Goal: Information Seeking & Learning: Learn about a topic

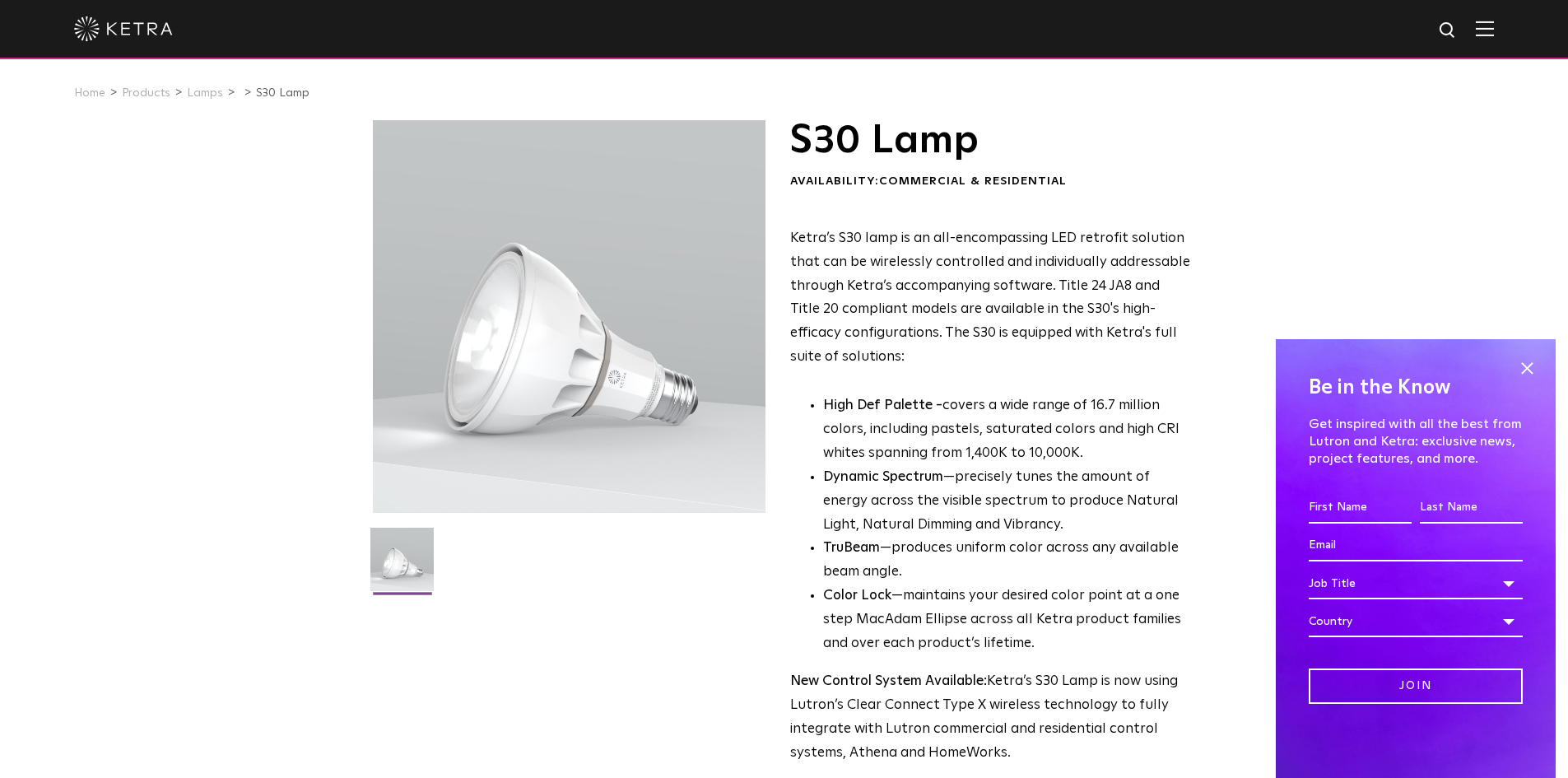
click at [1518, 353] on div "Be in the Know Get inspired with all the best from Lutron and Ketra: exclusive …" at bounding box center [1415, 559] width 280 height 439
click at [195, 96] on link "Lamps" at bounding box center [205, 93] width 37 height 12
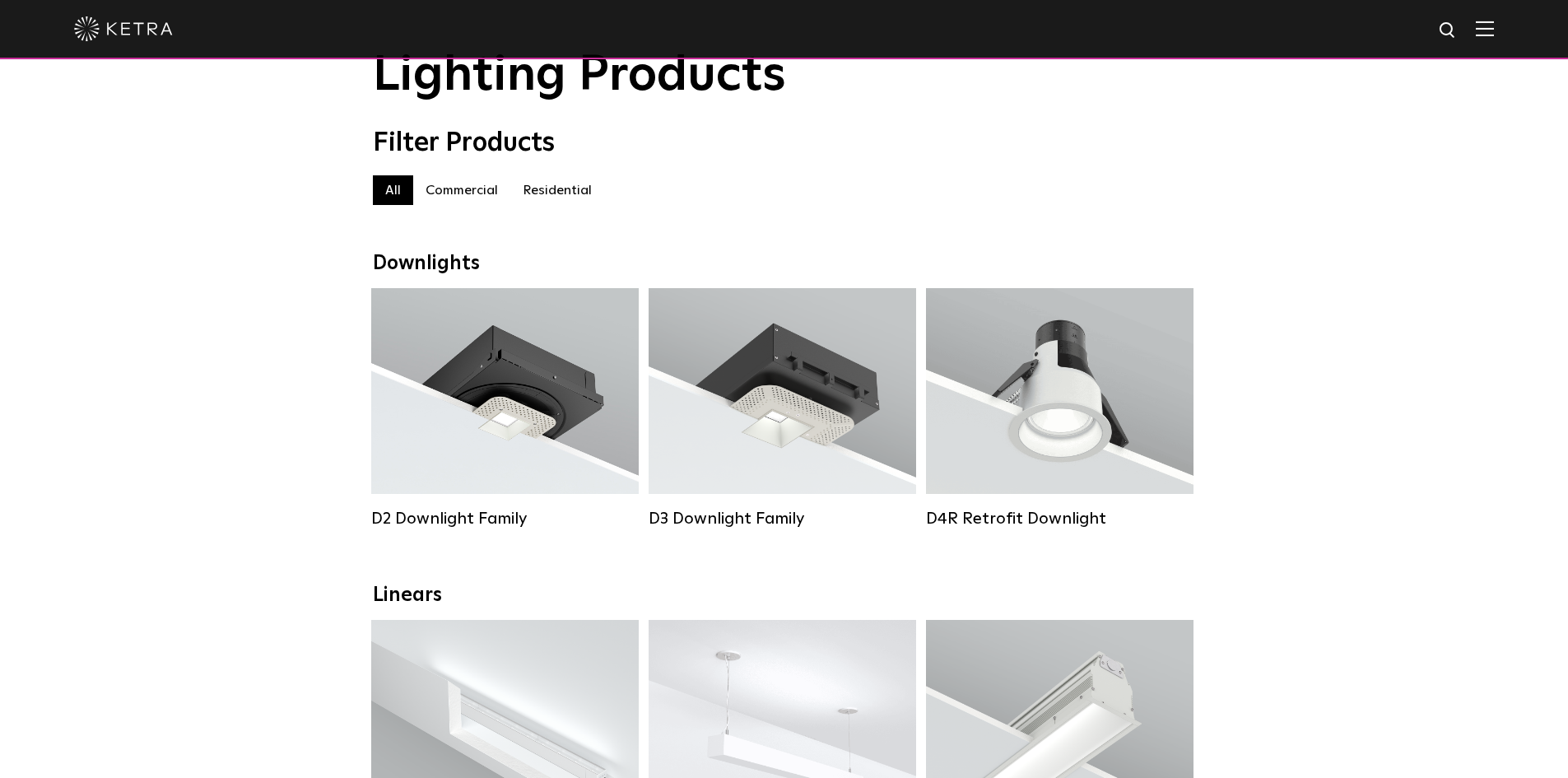
scroll to position [76, 0]
click at [1094, 438] on span "Lutron Clear Connect Type X" at bounding box center [1083, 432] width 155 height 12
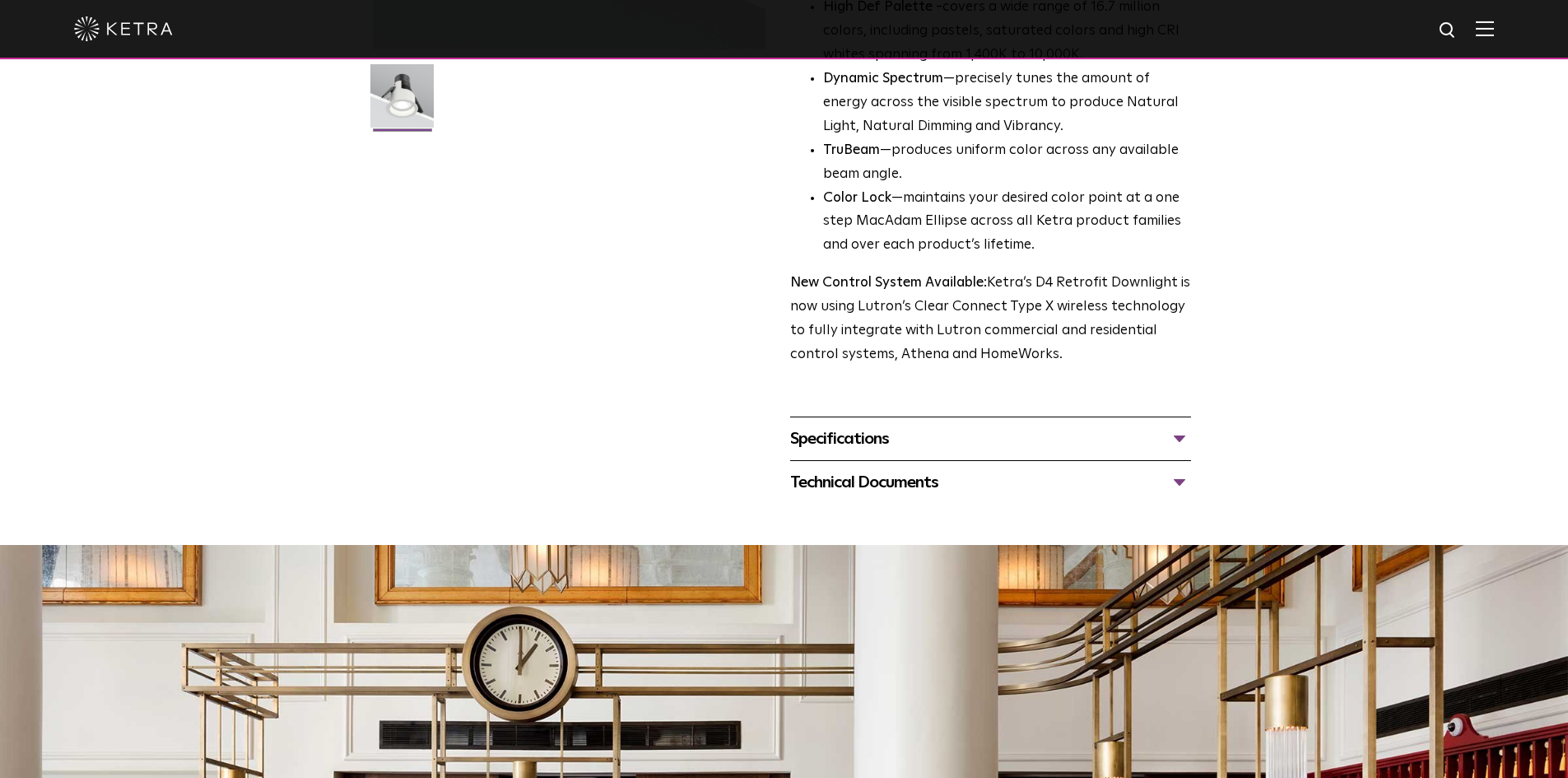
scroll to position [465, 0]
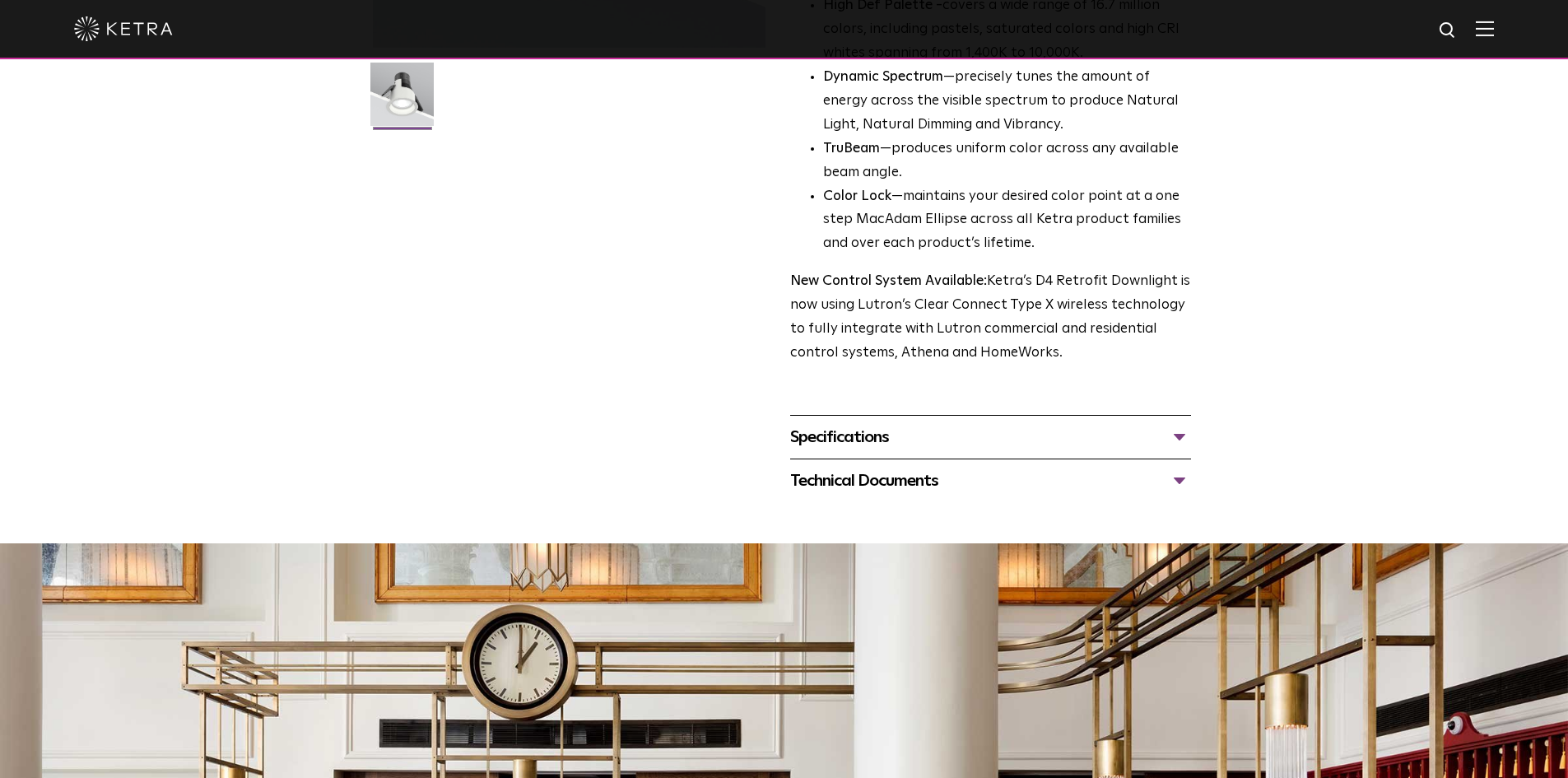
click at [1085, 439] on div "Specifications" at bounding box center [990, 437] width 401 height 26
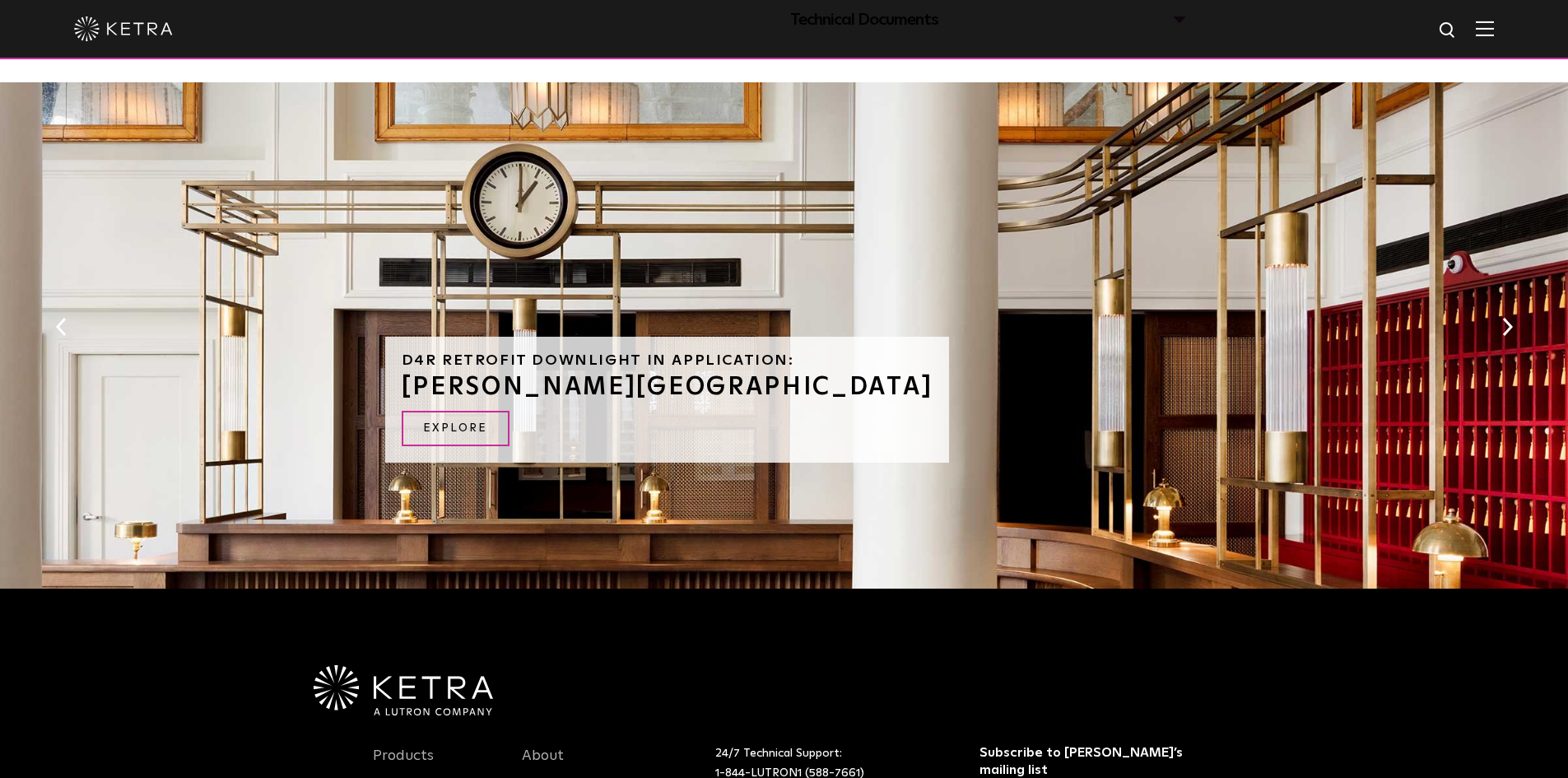
scroll to position [1030, 0]
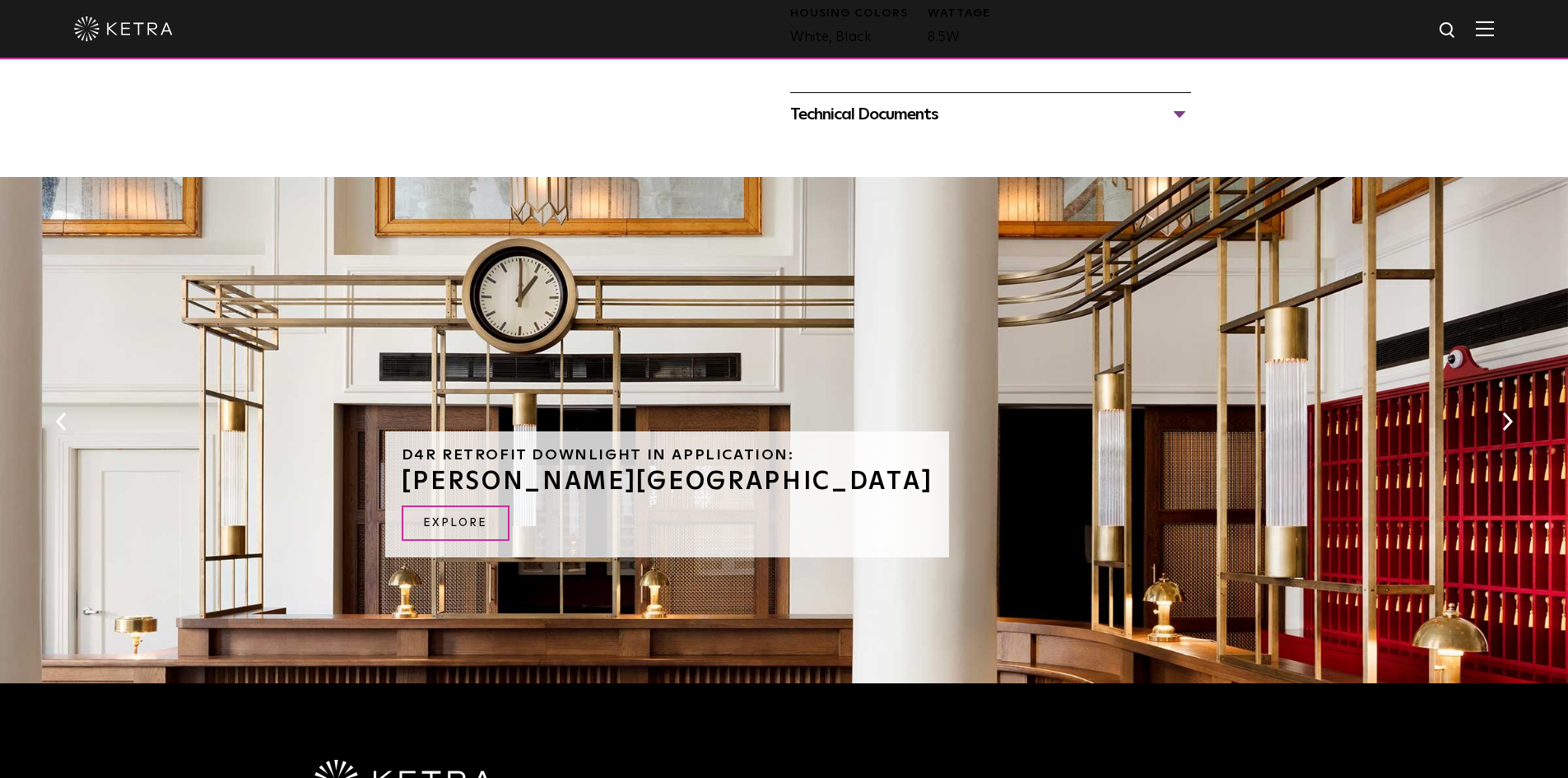
click at [472, 525] on link "EXPLORE" at bounding box center [456, 523] width 108 height 36
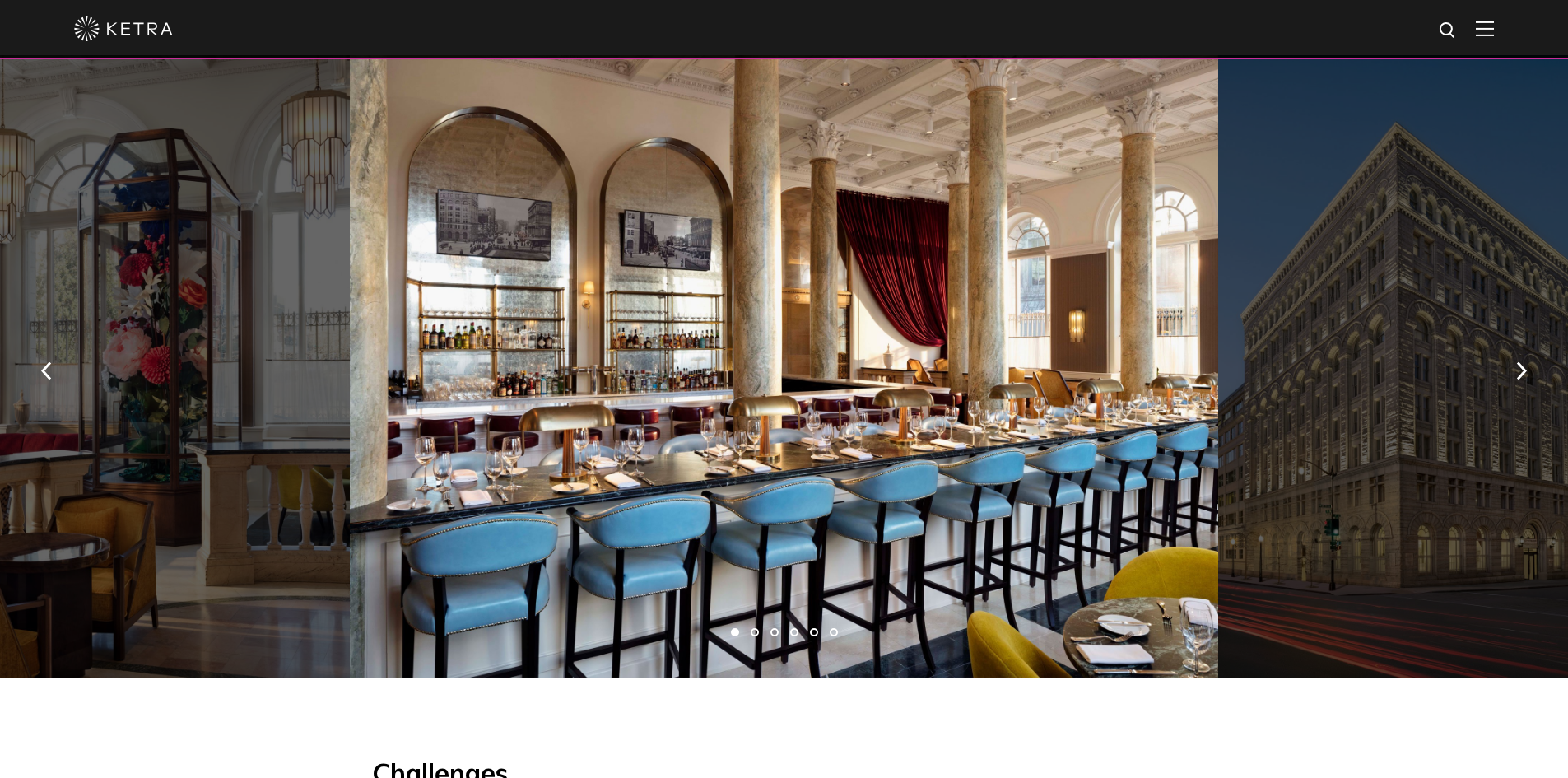
scroll to position [1155, 0]
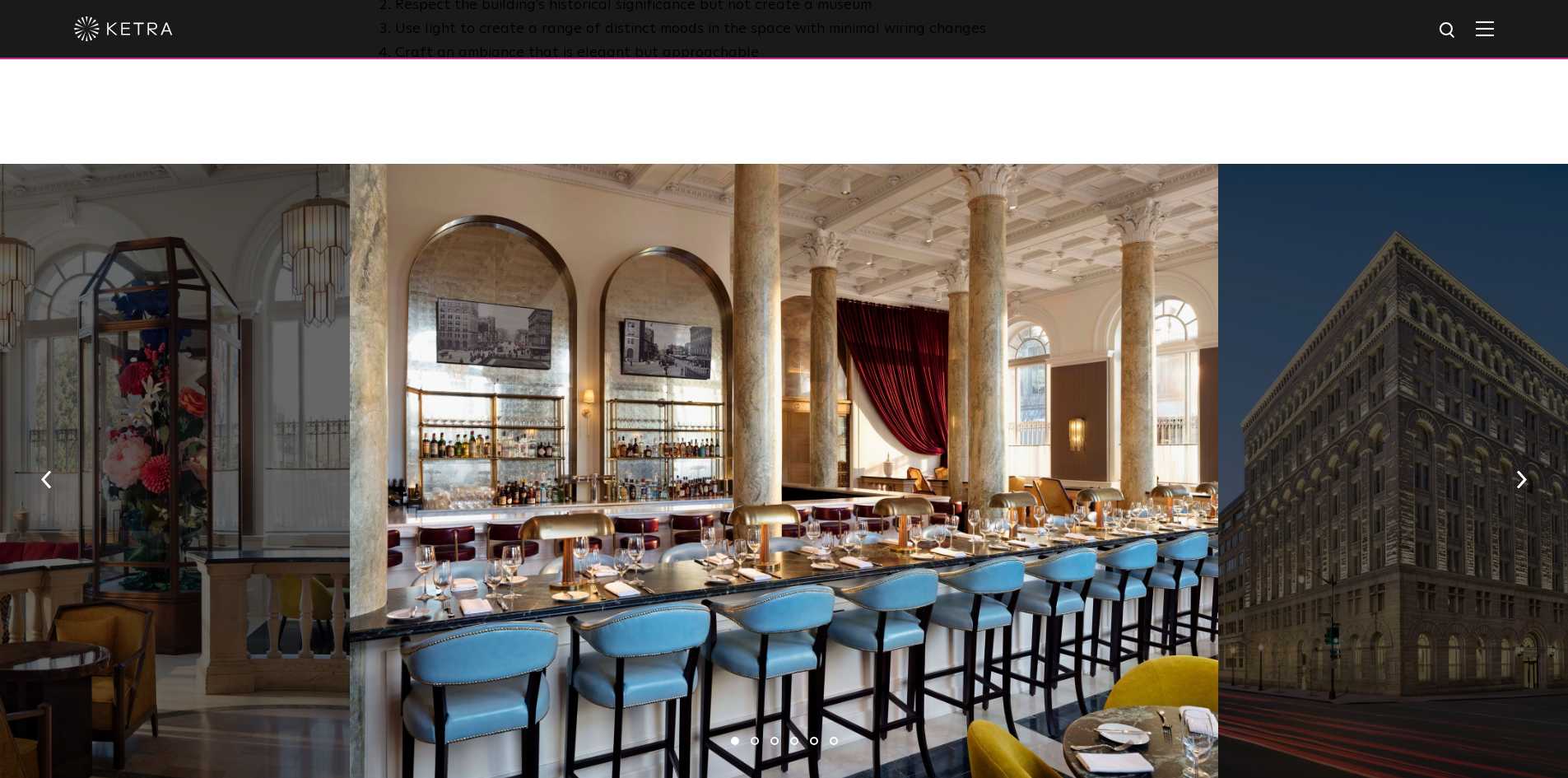
click at [1523, 471] on img "button" at bounding box center [1522, 480] width 11 height 18
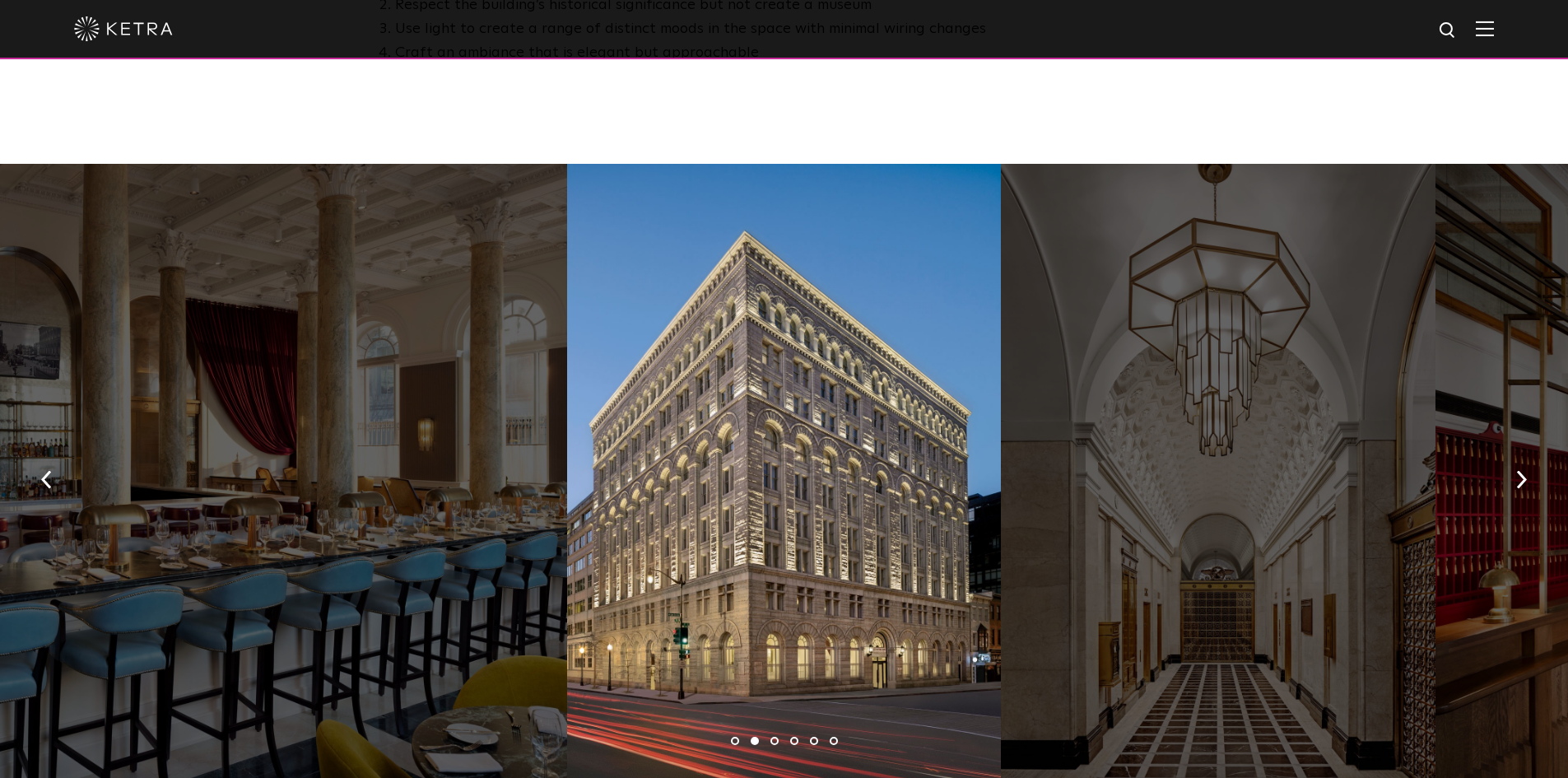
click at [1523, 471] on img "button" at bounding box center [1522, 480] width 11 height 18
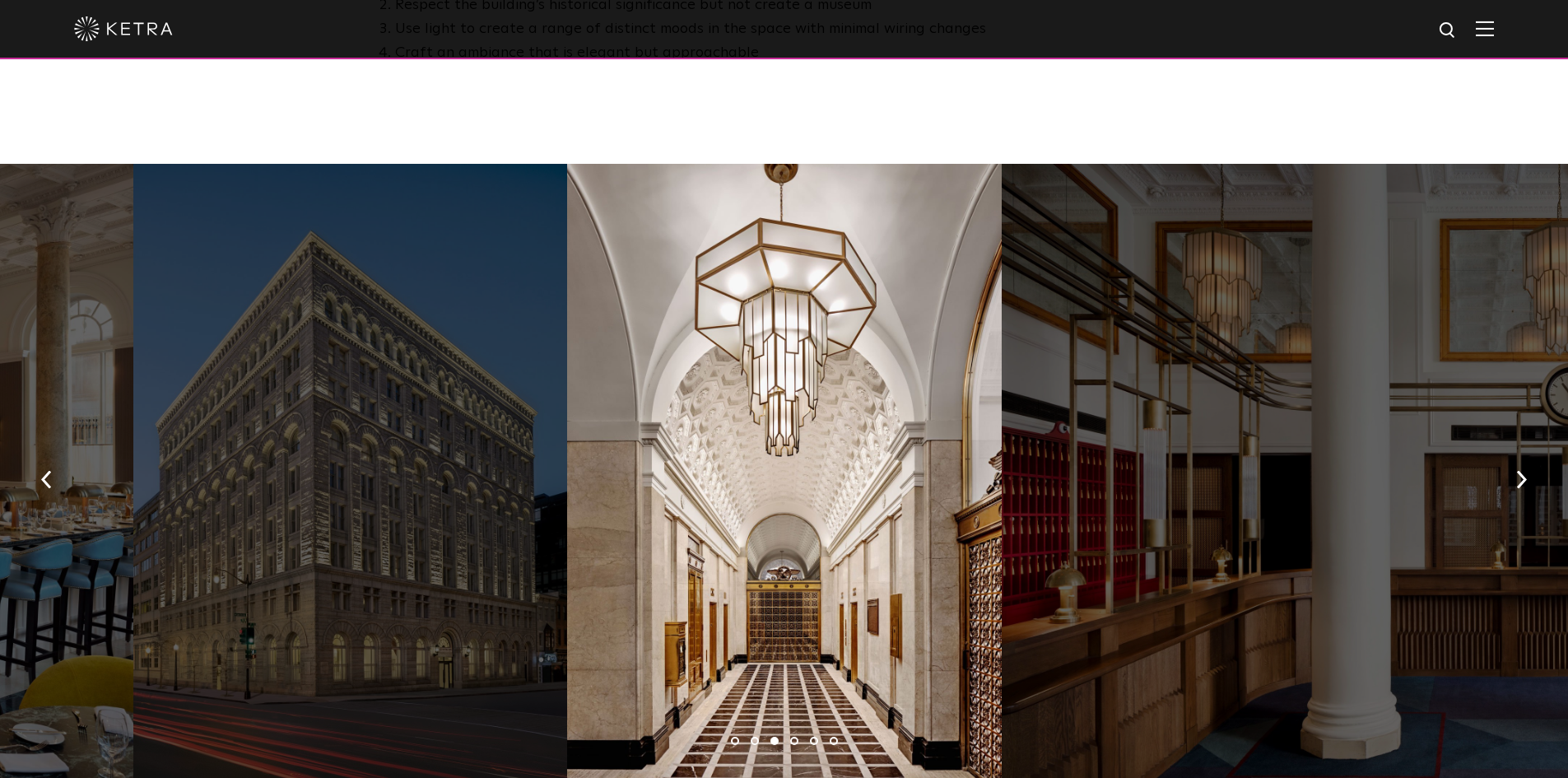
click at [1523, 471] on img "button" at bounding box center [1522, 480] width 11 height 18
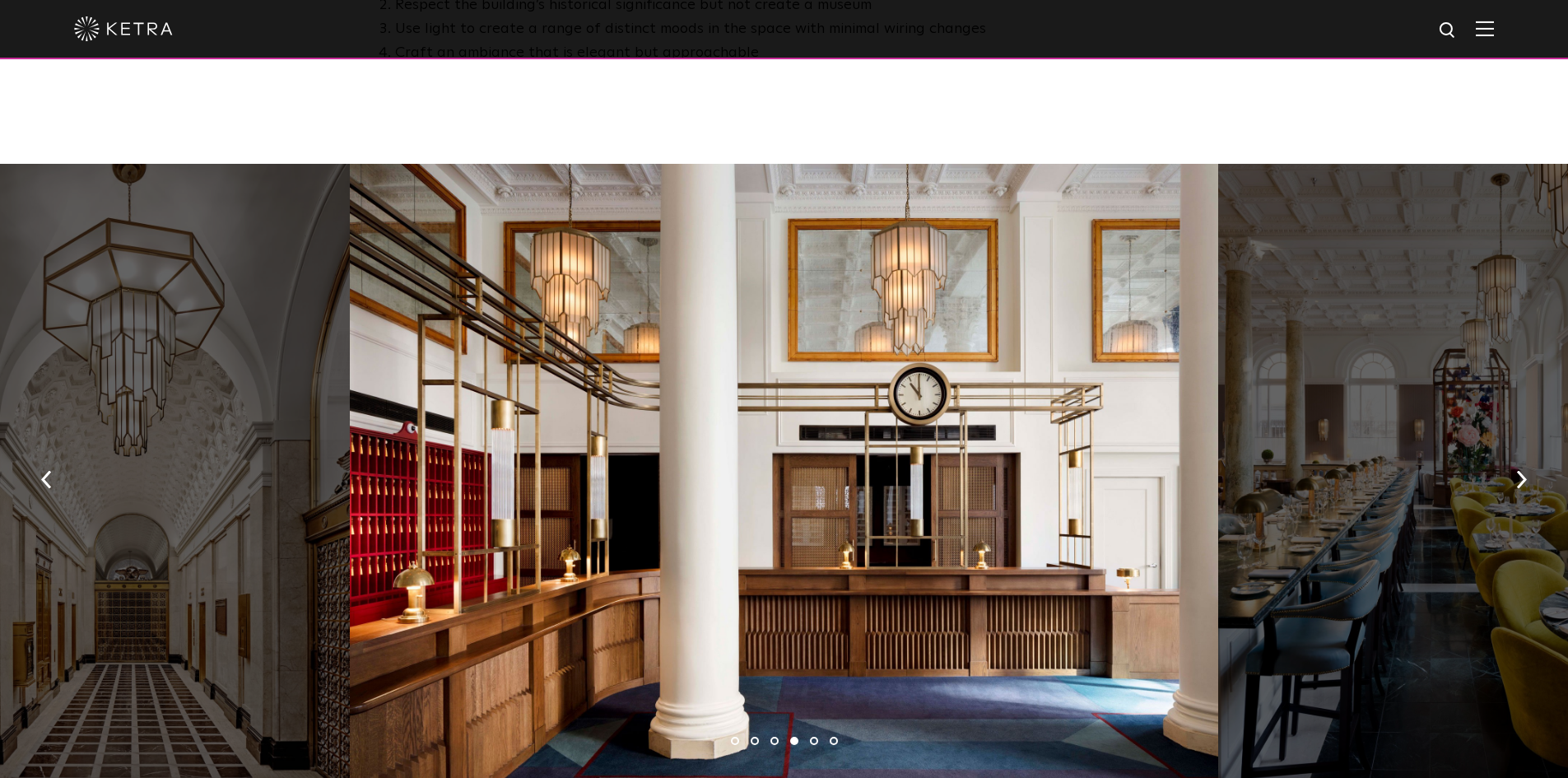
click at [1523, 471] on img "button" at bounding box center [1522, 480] width 11 height 18
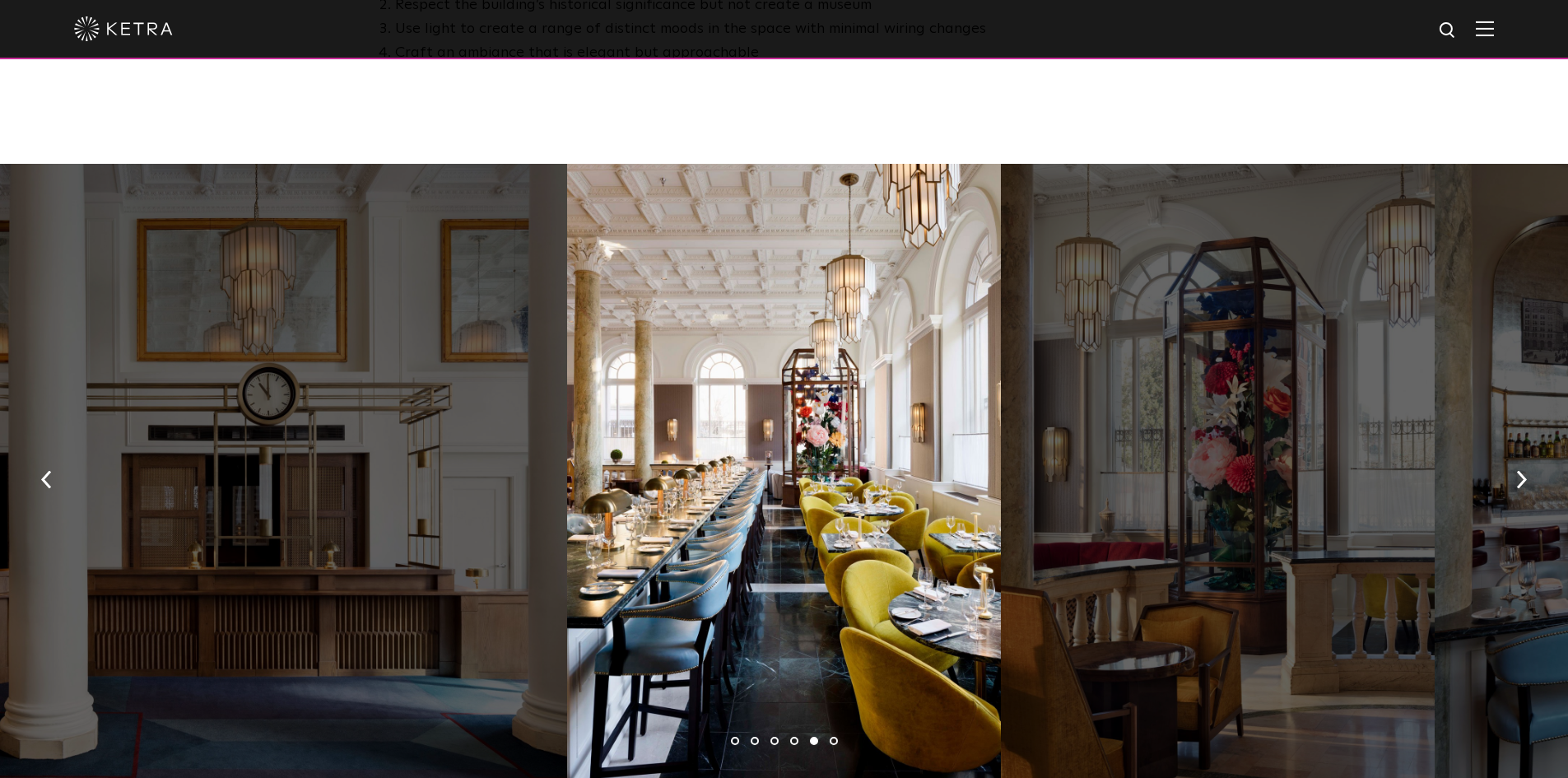
click at [1523, 471] on img "button" at bounding box center [1522, 480] width 11 height 18
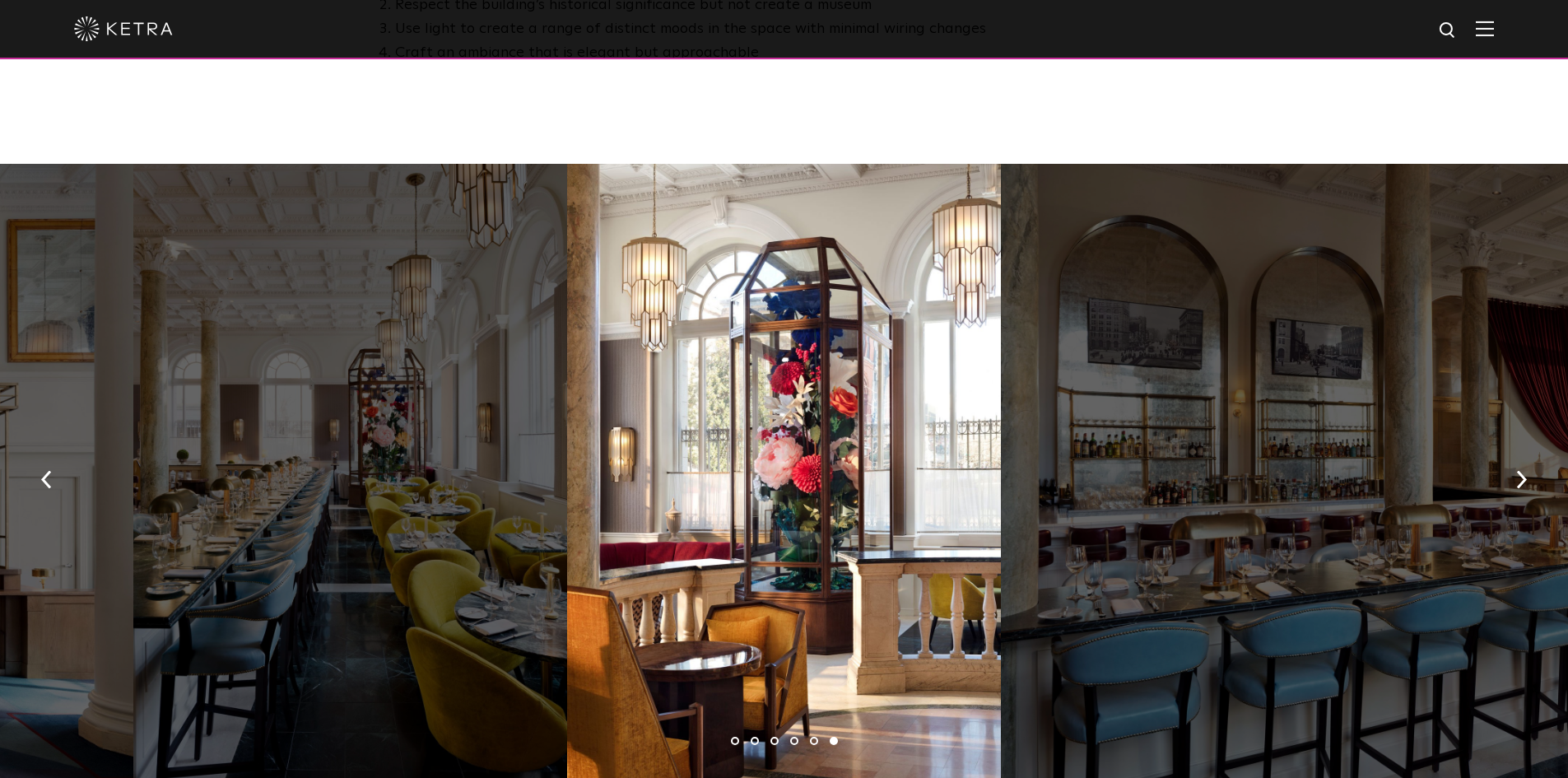
click at [1523, 471] on img "button" at bounding box center [1522, 480] width 11 height 18
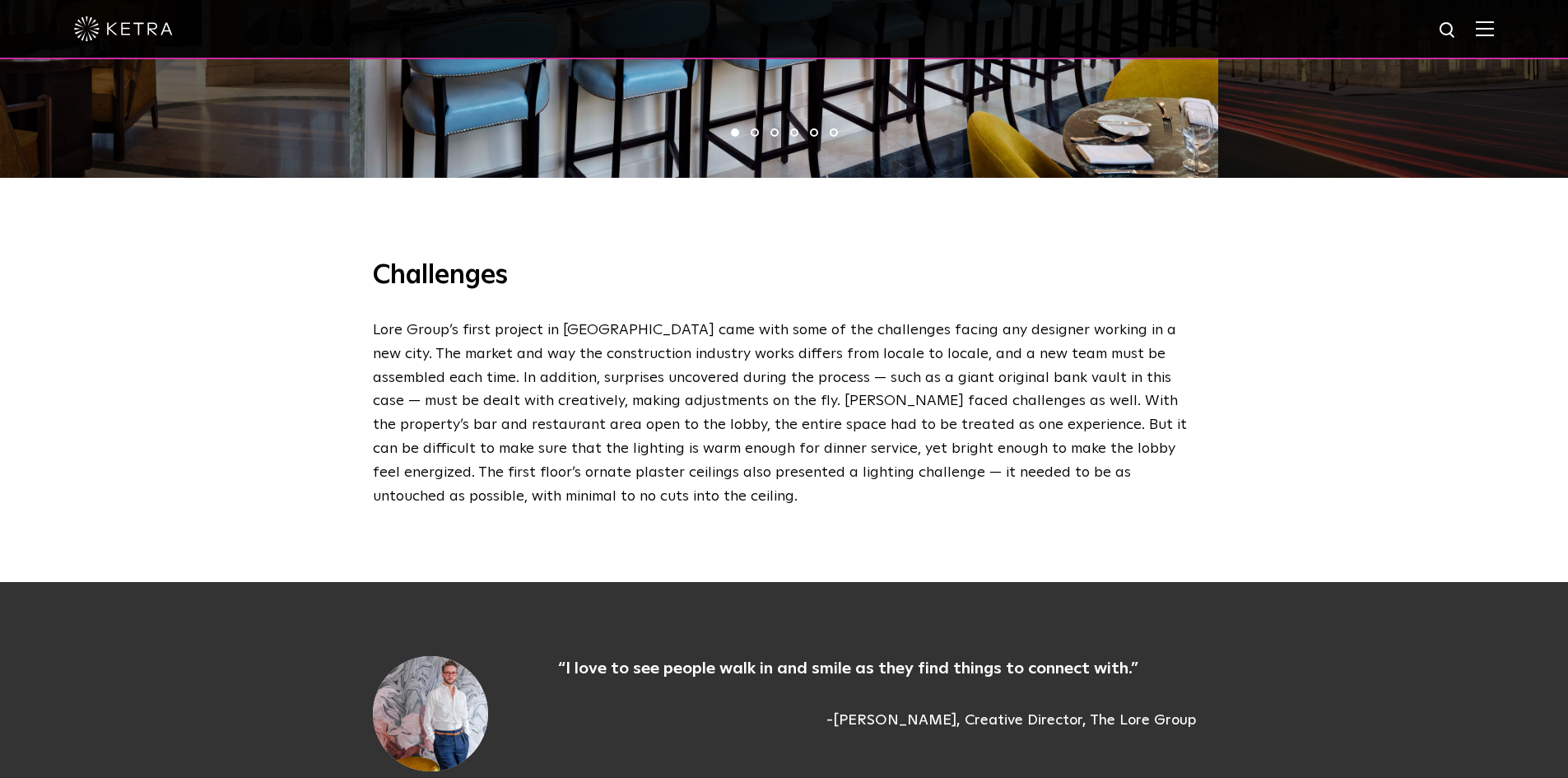
scroll to position [1765, 0]
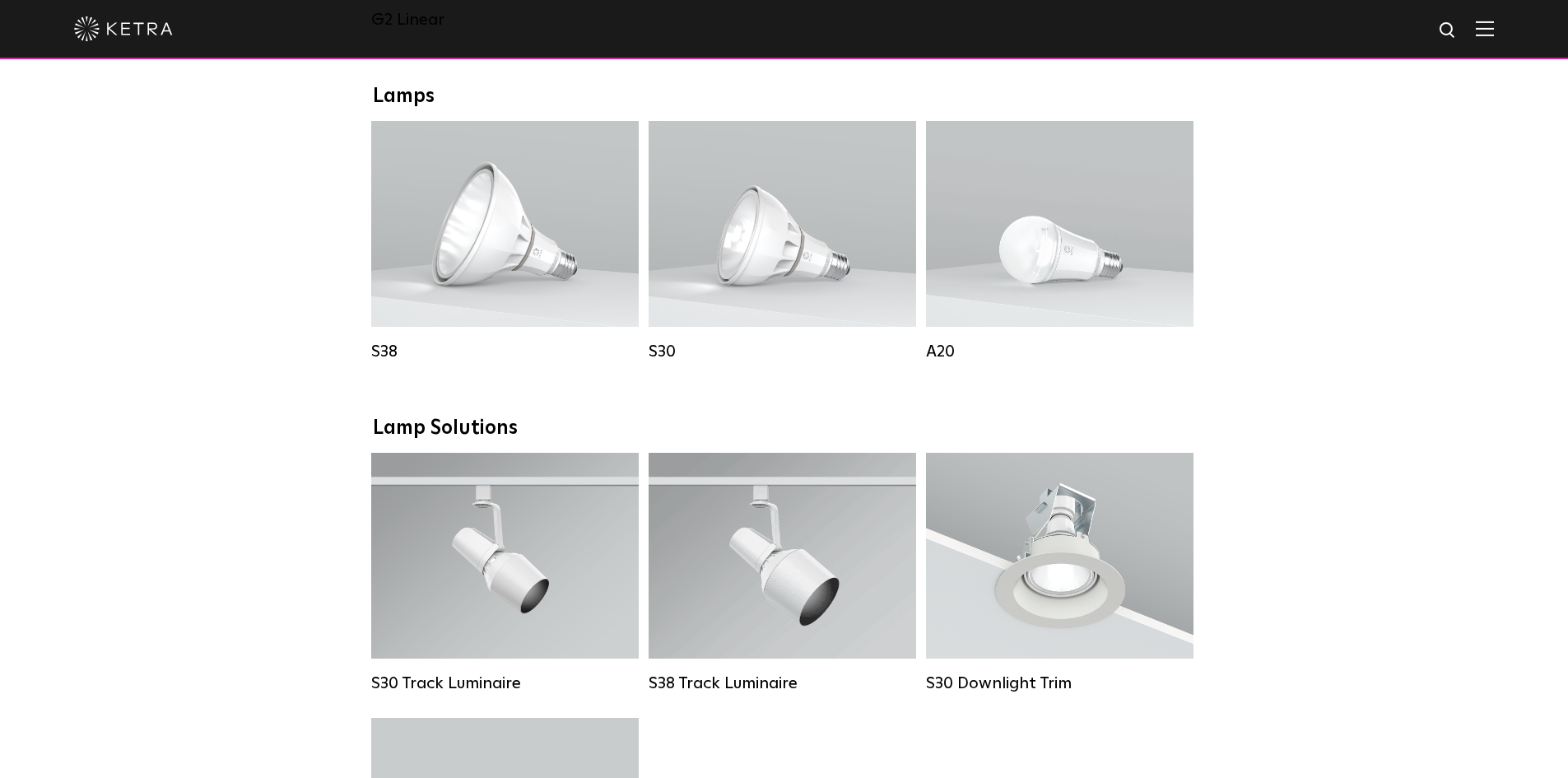
scroll to position [1172, 0]
click at [1075, 552] on div "S30 Downlight Trim" at bounding box center [1059, 555] width 267 height 206
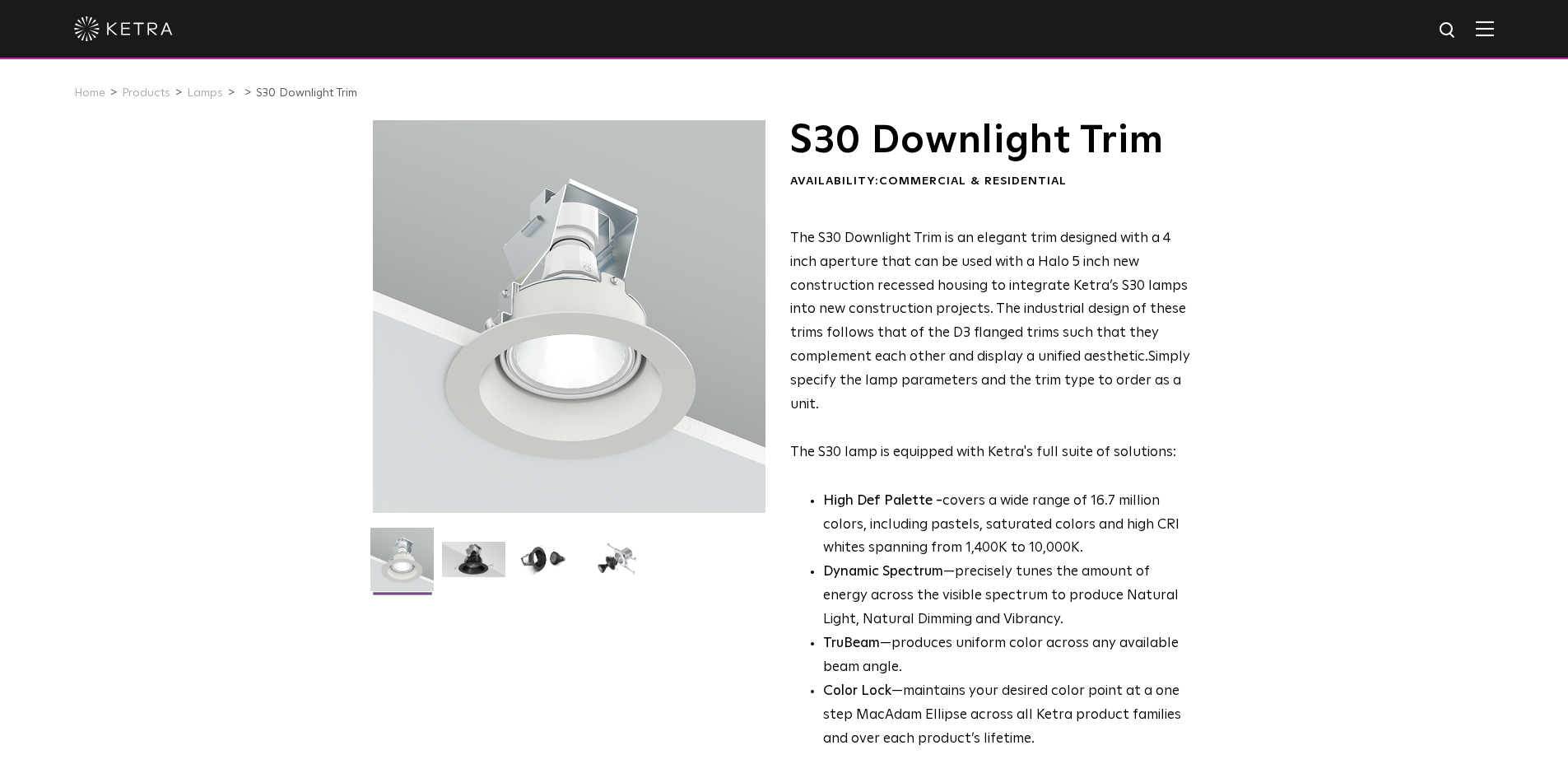
click at [1063, 549] on p "High Def Palette - covers a wide range of 16.7 million colors, including pastel…" at bounding box center [1007, 526] width 368 height 72
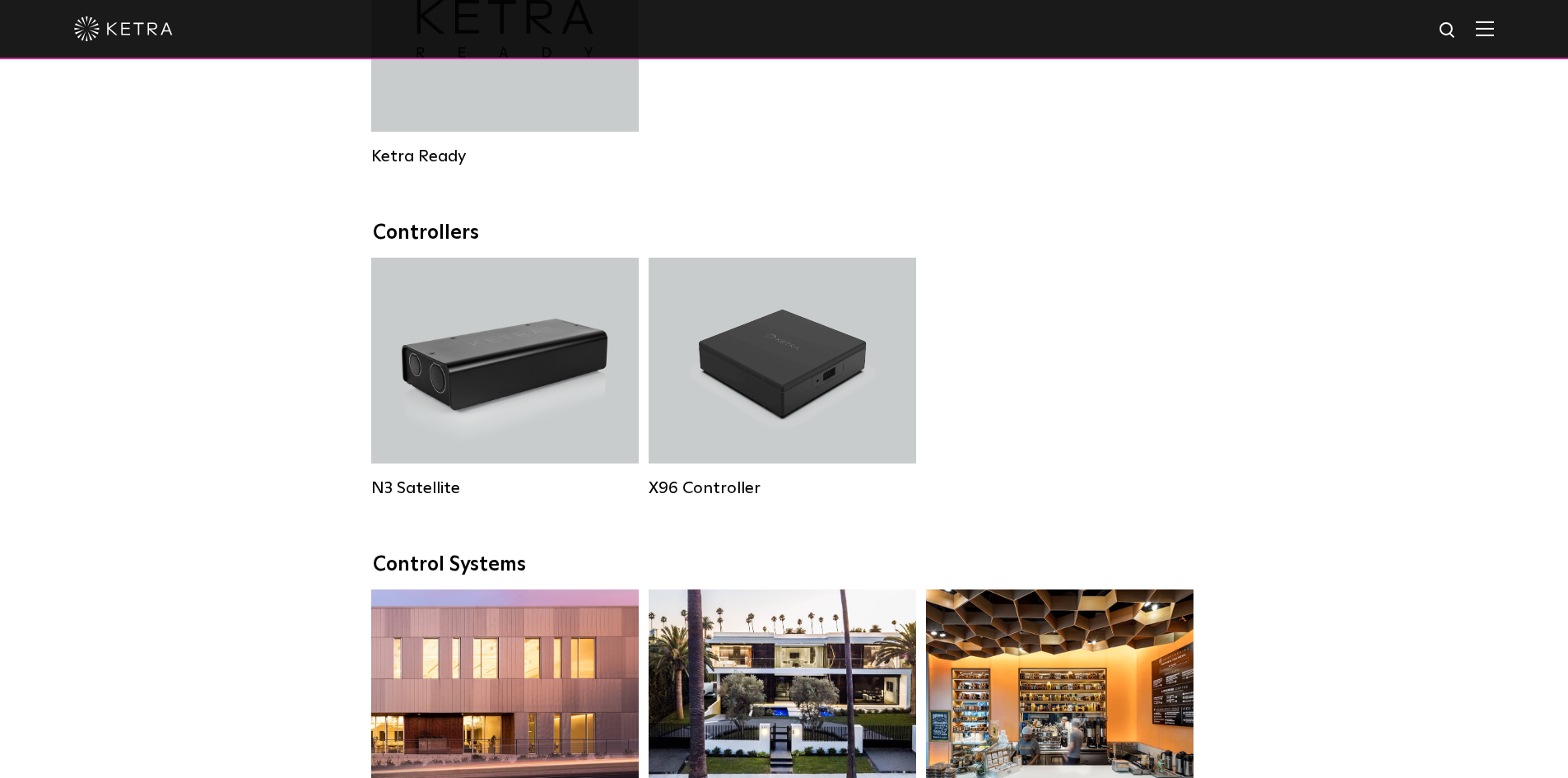
scroll to position [1963, 0]
